Goal: Transaction & Acquisition: Purchase product/service

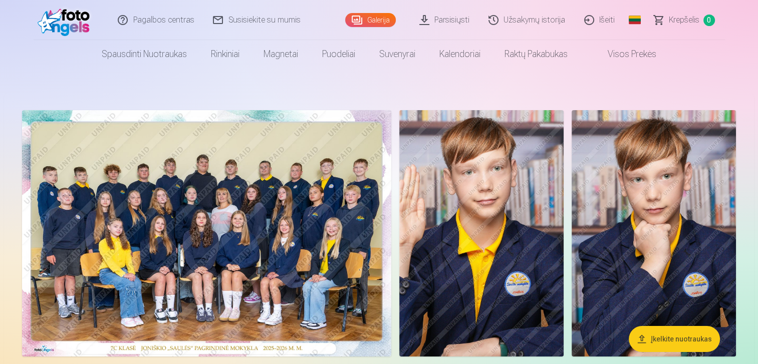
click at [270, 246] on img at bounding box center [206, 233] width 369 height 247
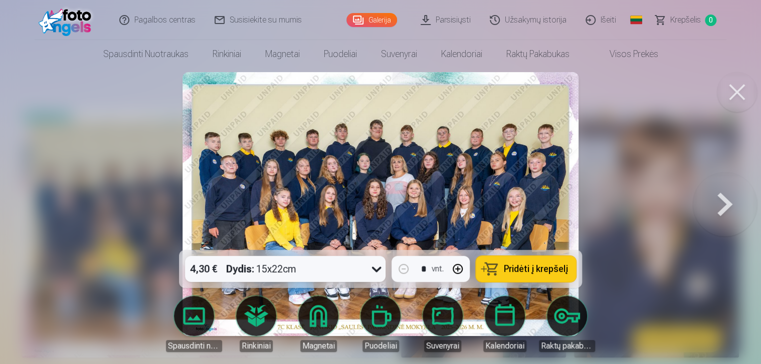
click at [521, 272] on span "Pridėti į krepšelį" at bounding box center [536, 269] width 64 height 9
click at [747, 91] on button at bounding box center [737, 92] width 40 height 40
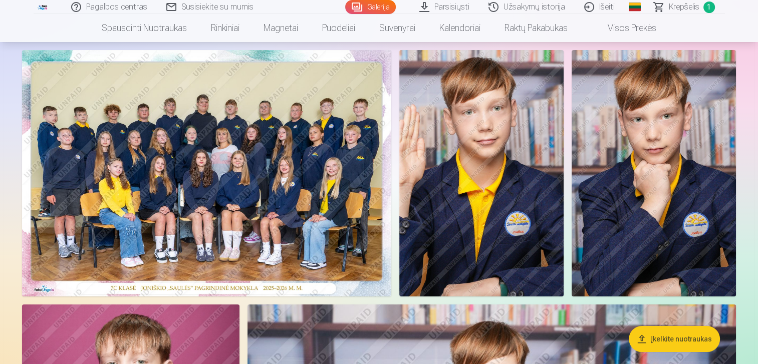
scroll to position [68, 0]
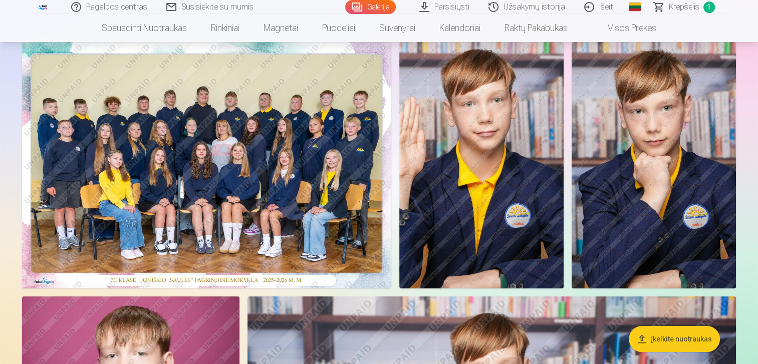
click at [635, 108] on img at bounding box center [654, 165] width 164 height 247
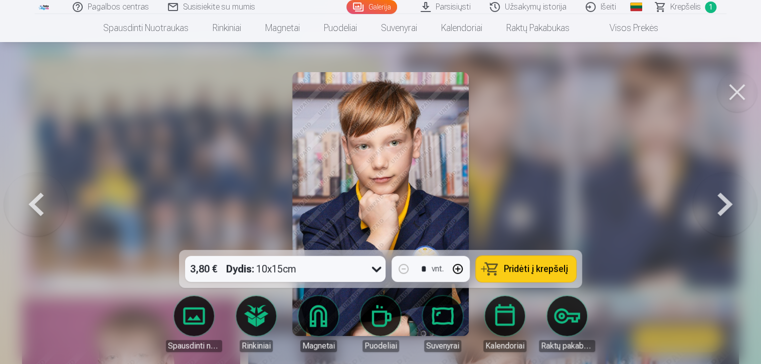
click at [515, 272] on span "Pridėti į krepšelį" at bounding box center [536, 269] width 64 height 9
click at [733, 92] on button at bounding box center [737, 92] width 40 height 40
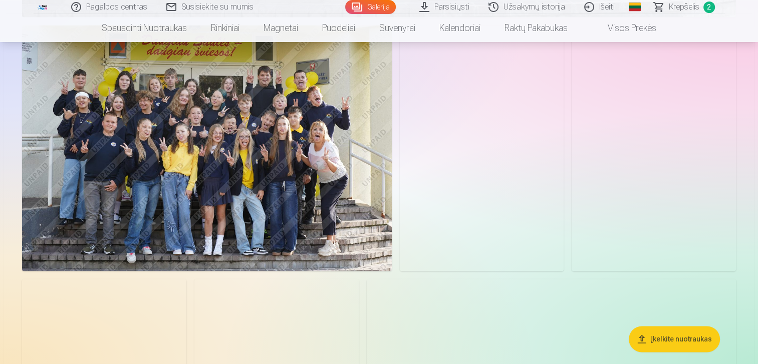
scroll to position [1507, 0]
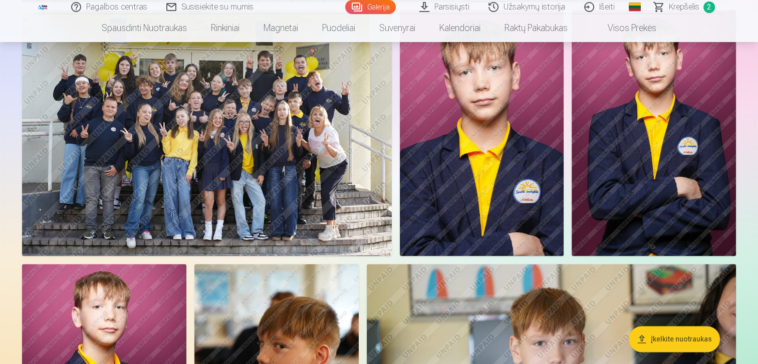
click at [636, 95] on img at bounding box center [654, 133] width 164 height 247
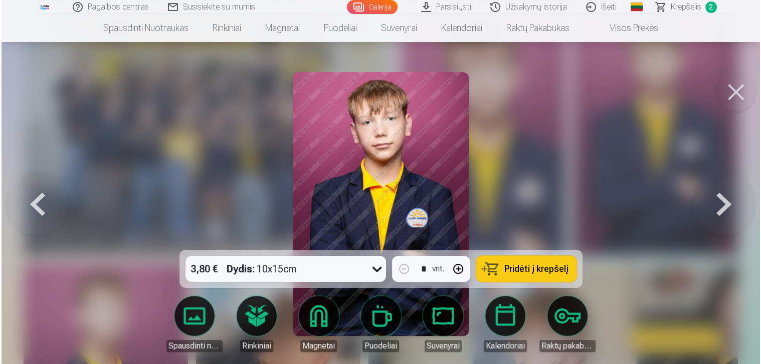
scroll to position [1510, 0]
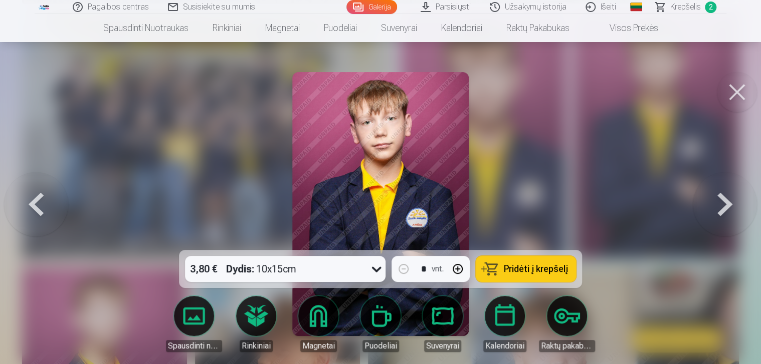
click at [504, 259] on button "Pridėti į krepšelį" at bounding box center [526, 269] width 100 height 26
click at [726, 84] on button at bounding box center [737, 92] width 40 height 40
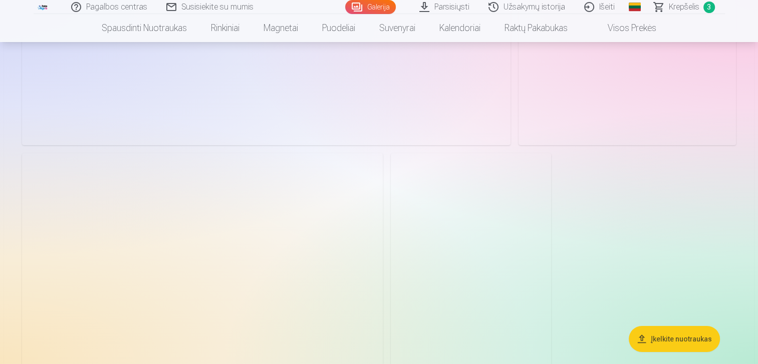
scroll to position [3333, 0]
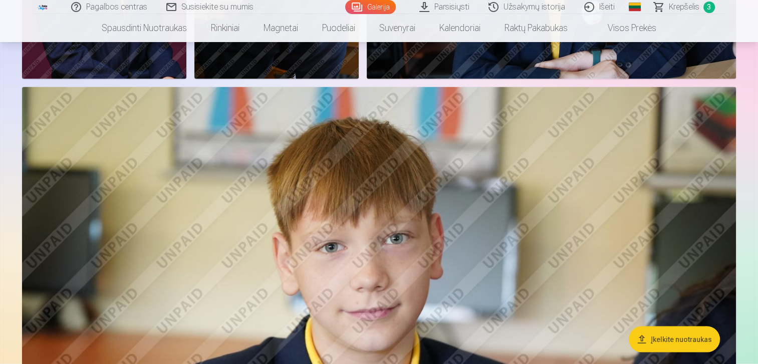
click at [554, 197] on img at bounding box center [379, 325] width 714 height 476
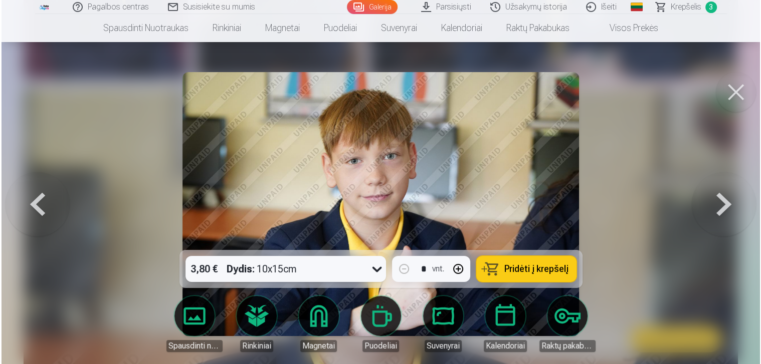
scroll to position [1945, 0]
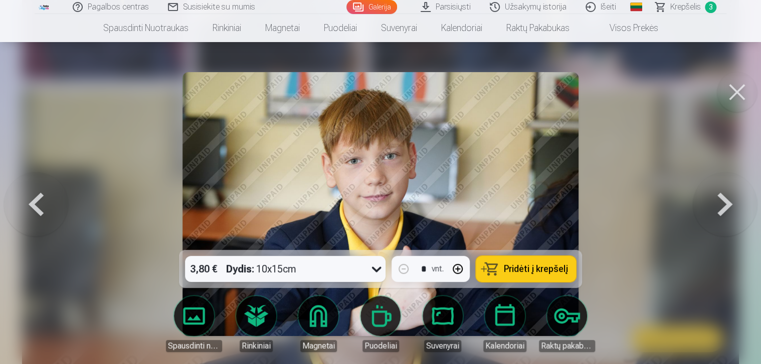
click at [545, 265] on span "Pridėti į krepšelį" at bounding box center [536, 269] width 64 height 9
click at [694, 9] on span "Krepšelis" at bounding box center [685, 7] width 31 height 12
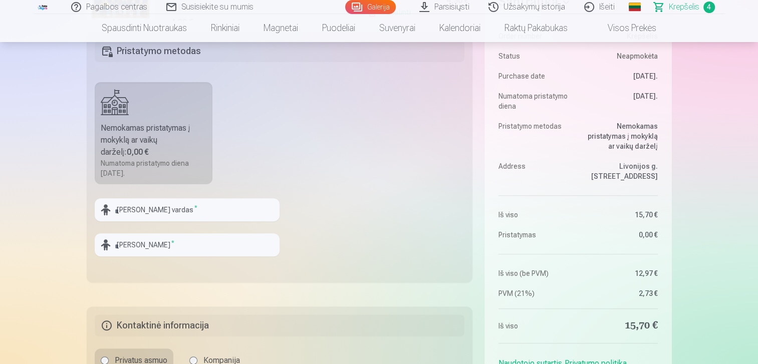
scroll to position [288, 0]
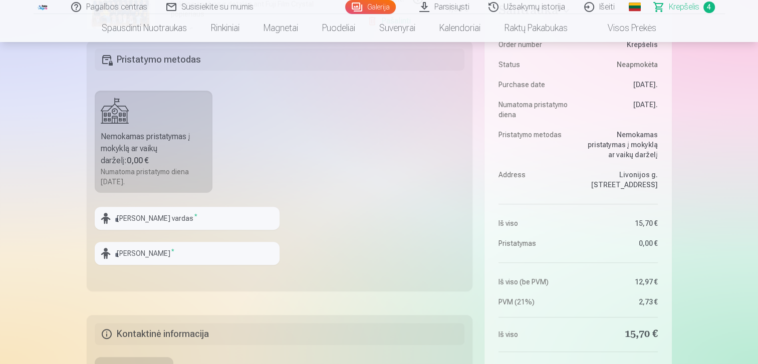
click at [229, 231] on div at bounding box center [187, 234] width 185 height 8
click at [223, 224] on input "text" at bounding box center [187, 218] width 185 height 23
type input "*********"
type input "**********"
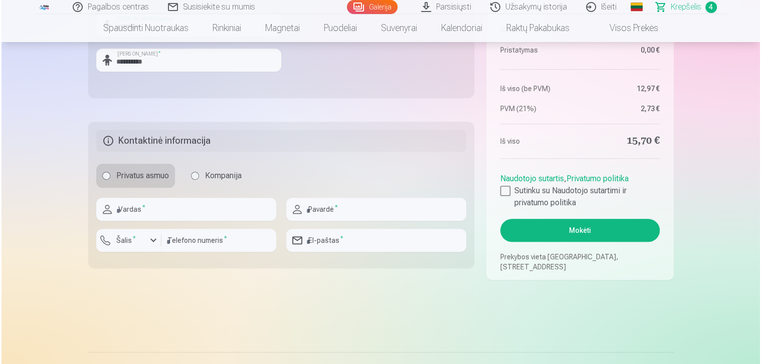
scroll to position [491, 0]
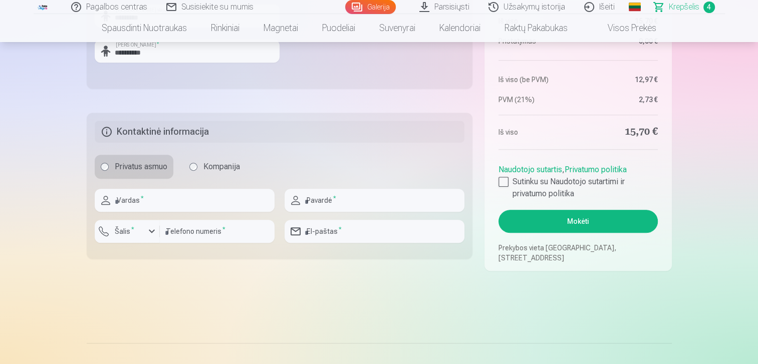
click at [182, 213] on div at bounding box center [185, 216] width 180 height 8
click at [172, 196] on input "text" at bounding box center [185, 200] width 180 height 23
type input "*****"
click at [303, 204] on input "text" at bounding box center [375, 200] width 180 height 23
type input "**********"
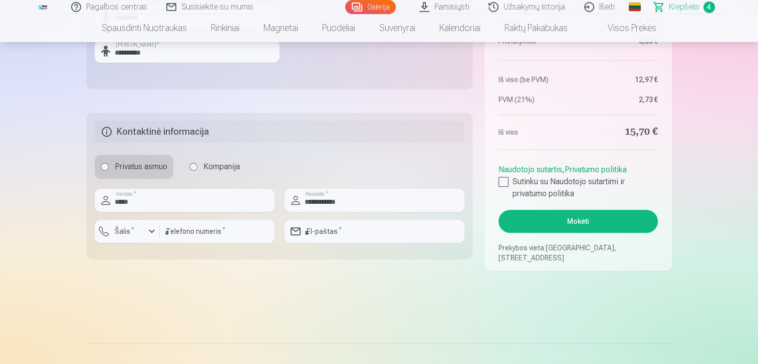
click at [190, 224] on input "number" at bounding box center [217, 231] width 115 height 23
type input "*********"
type input "**********"
click at [141, 224] on button "Šalis *" at bounding box center [127, 231] width 65 height 23
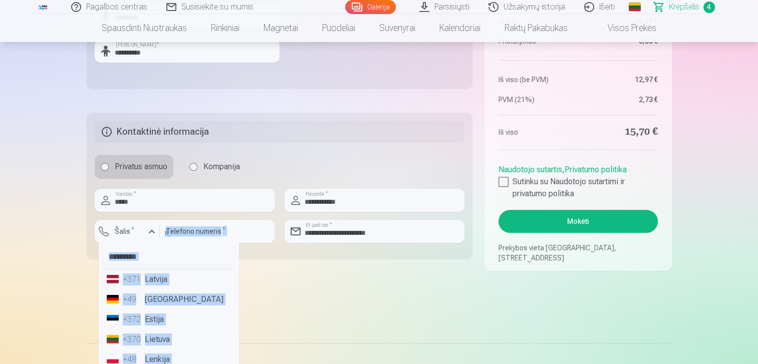
drag, startPoint x: 220, startPoint y: 263, endPoint x: 222, endPoint y: 270, distance: 7.3
drag, startPoint x: 222, startPoint y: 270, endPoint x: 175, endPoint y: 339, distance: 83.4
click at [175, 339] on li "+370 Lietuva" at bounding box center [169, 340] width 132 height 20
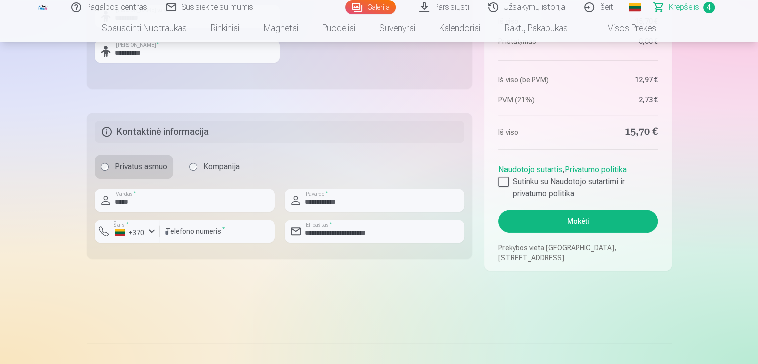
click at [501, 174] on link "Naudotojo sutartis" at bounding box center [531, 170] width 64 height 10
click at [504, 181] on div at bounding box center [504, 182] width 10 height 10
click at [551, 228] on button "Mokėti" at bounding box center [578, 221] width 159 height 23
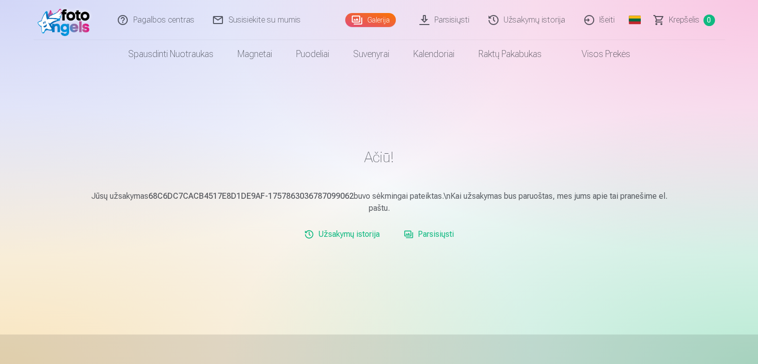
click at [607, 17] on link "Išeiti" at bounding box center [600, 20] width 50 height 40
